Goal: Transaction & Acquisition: Purchase product/service

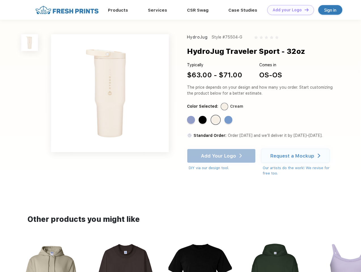
click at [288, 10] on link "Add your Logo Design Tool" at bounding box center [290, 10] width 47 height 10
click at [0, 0] on div "Design Tool" at bounding box center [0, 0] width 0 height 0
click at [304, 10] on link "Add your Logo Design Tool" at bounding box center [290, 10] width 47 height 10
click at [30, 42] on img at bounding box center [29, 42] width 17 height 17
click at [191, 120] on div "Standard Color" at bounding box center [191, 120] width 8 height 8
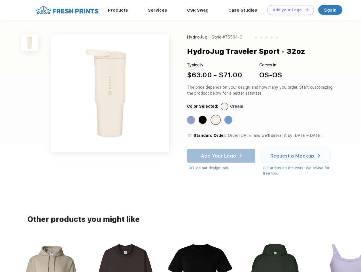
click at [203, 120] on div "Standard Color" at bounding box center [203, 120] width 8 height 8
click at [216, 120] on div "Standard Color" at bounding box center [216, 120] width 8 height 8
click at [229, 120] on div "Standard Color" at bounding box center [228, 120] width 8 height 8
click at [222, 156] on div "Add Your Logo DIY via our design tool. Ah shoot! This product isn't up in our d…" at bounding box center [221, 160] width 69 height 22
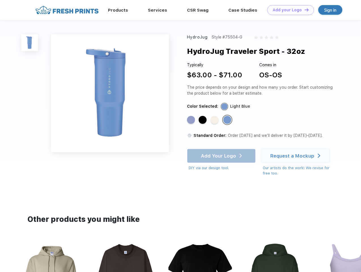
click at [296, 156] on div "Request a Mockup" at bounding box center [292, 156] width 44 height 6
